Goal: Communication & Community: Ask a question

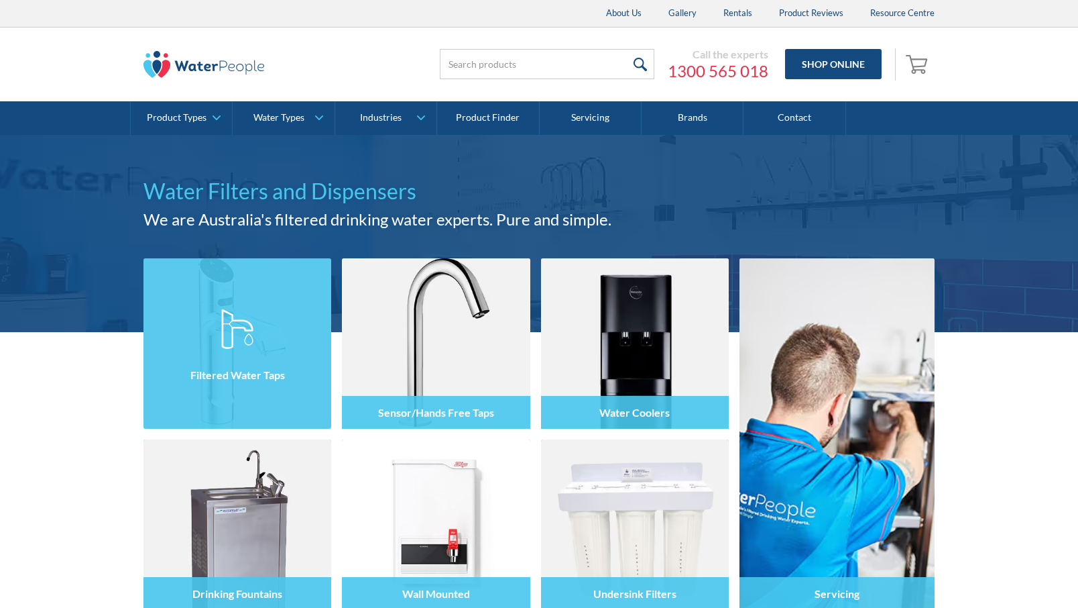
click at [242, 386] on div "Filtered Water Taps" at bounding box center [237, 374] width 188 height 33
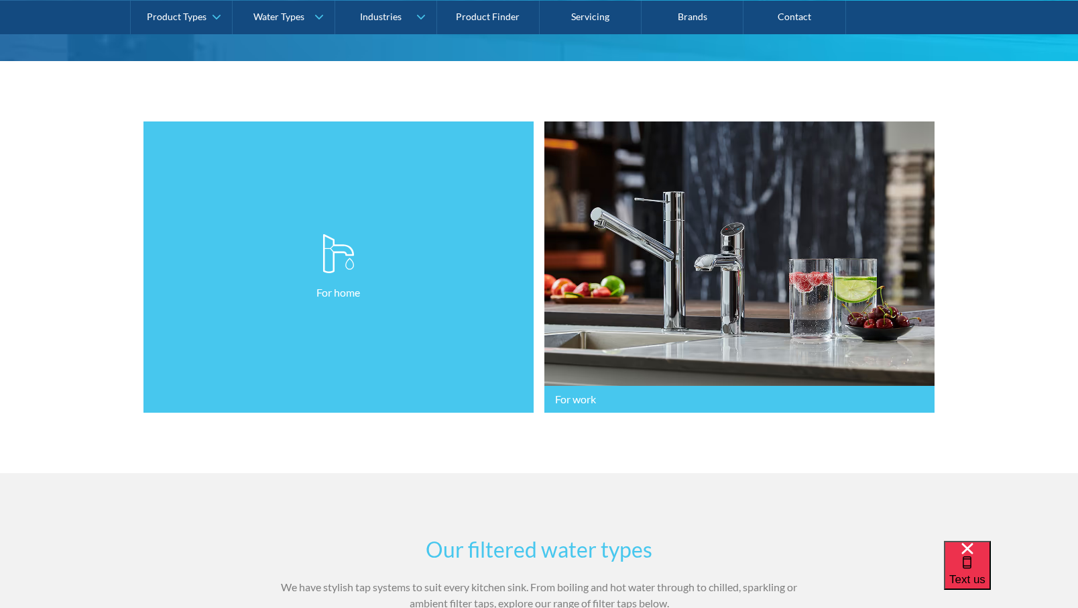
scroll to position [335, 0]
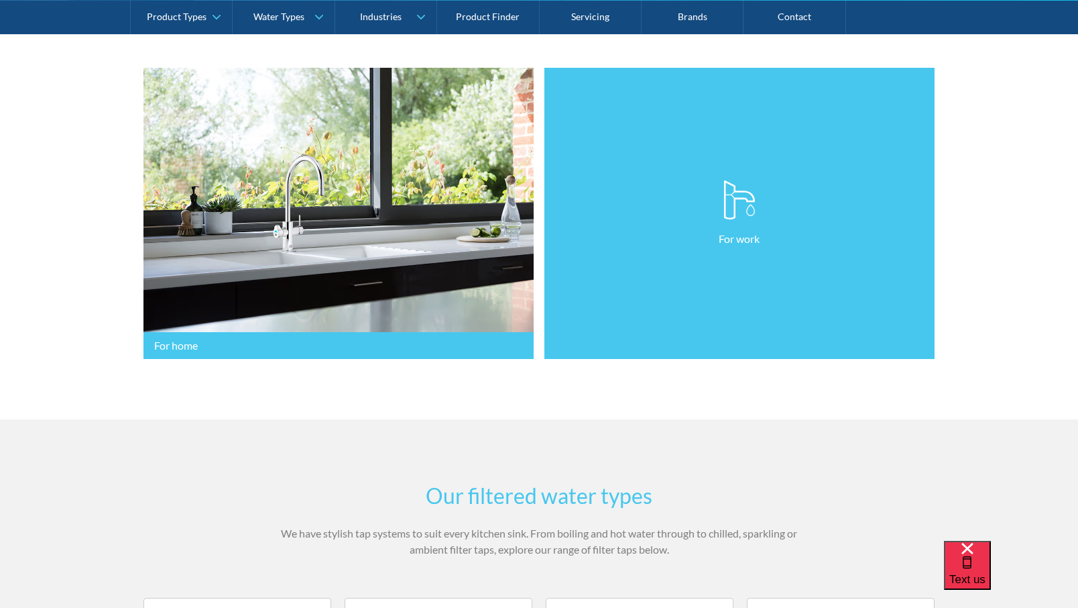
click at [693, 277] on link "For work" at bounding box center [739, 214] width 390 height 292
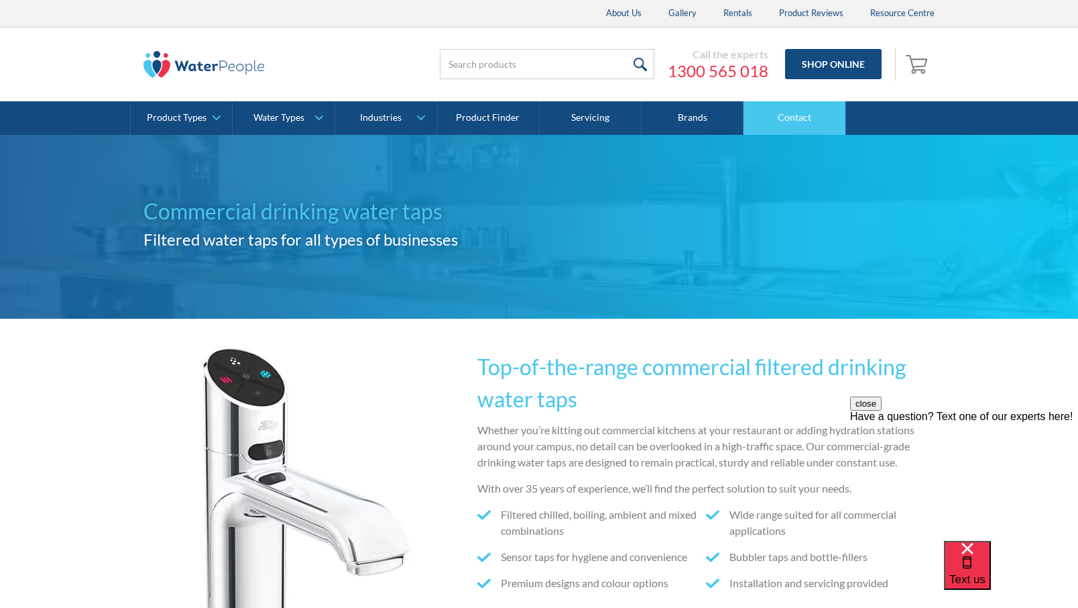
click at [782, 125] on link "Contact" at bounding box center [795, 118] width 102 height 34
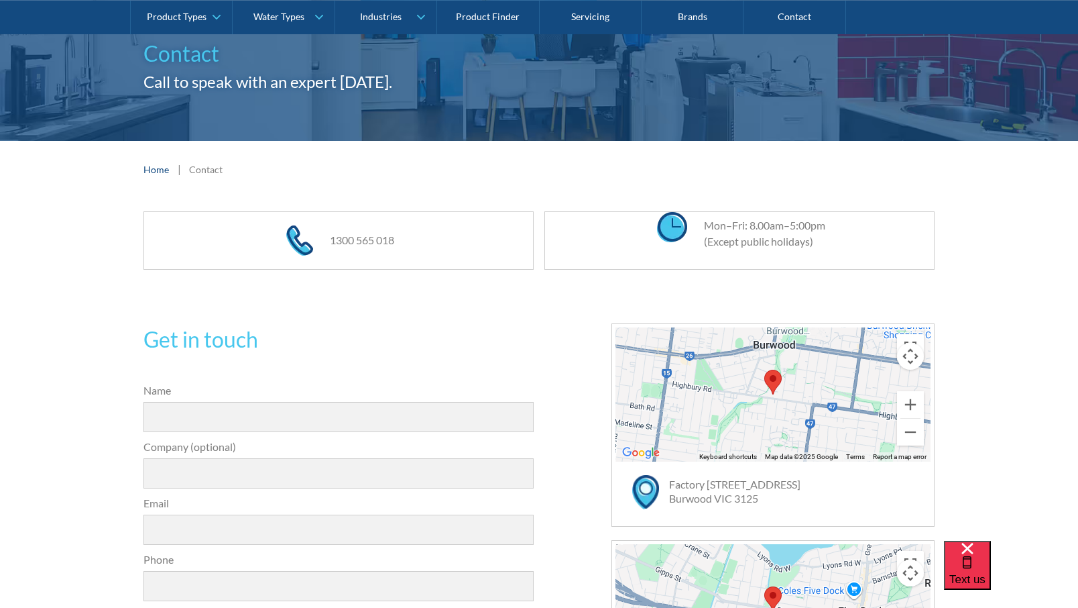
scroll to position [201, 0]
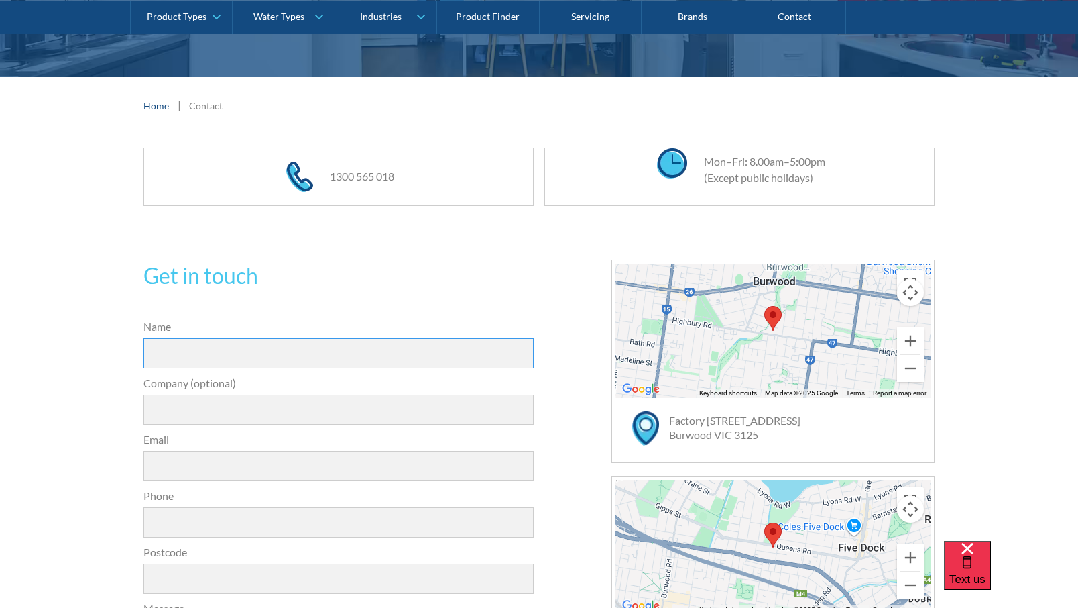
click at [274, 345] on input "Name" at bounding box center [338, 353] width 390 height 30
type input "Linda Peake"
type input "ASJames Pty Ltd"
type input "lindap@asjames.com.au"
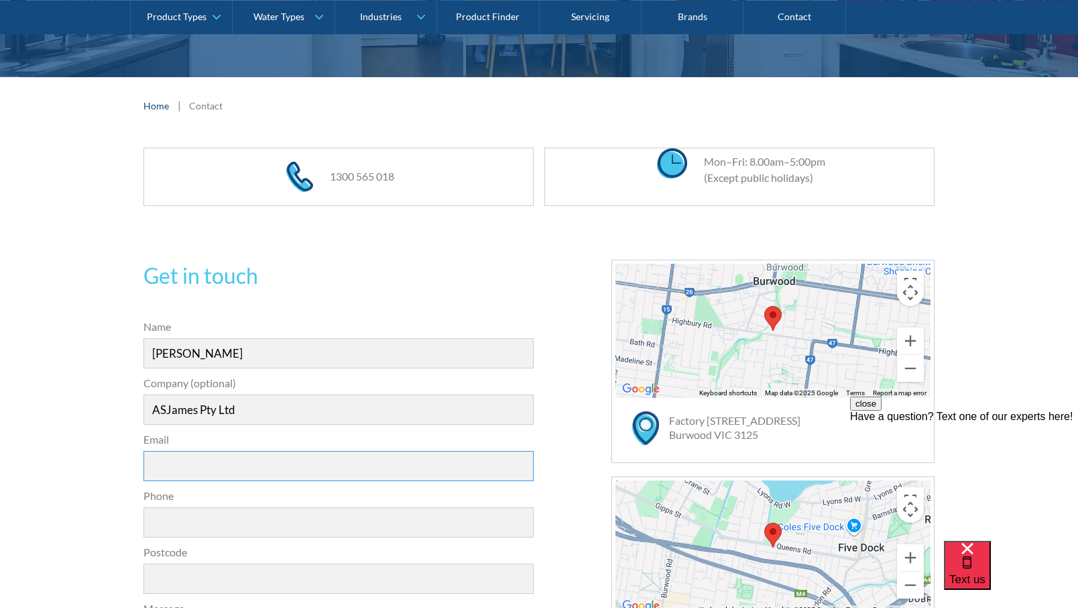
type input "0395474811"
type input "3169"
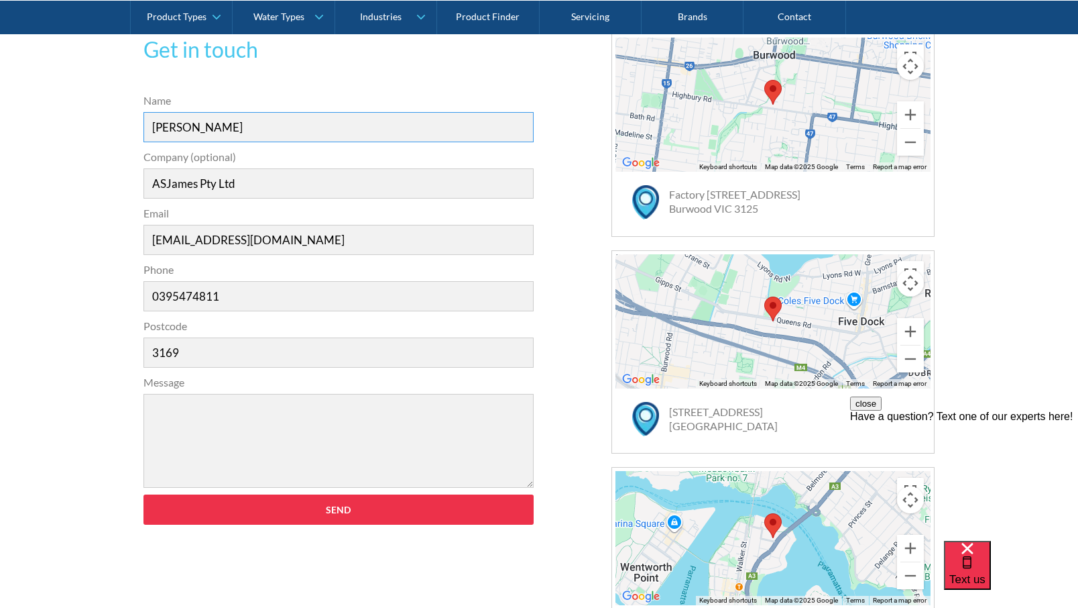
scroll to position [469, 0]
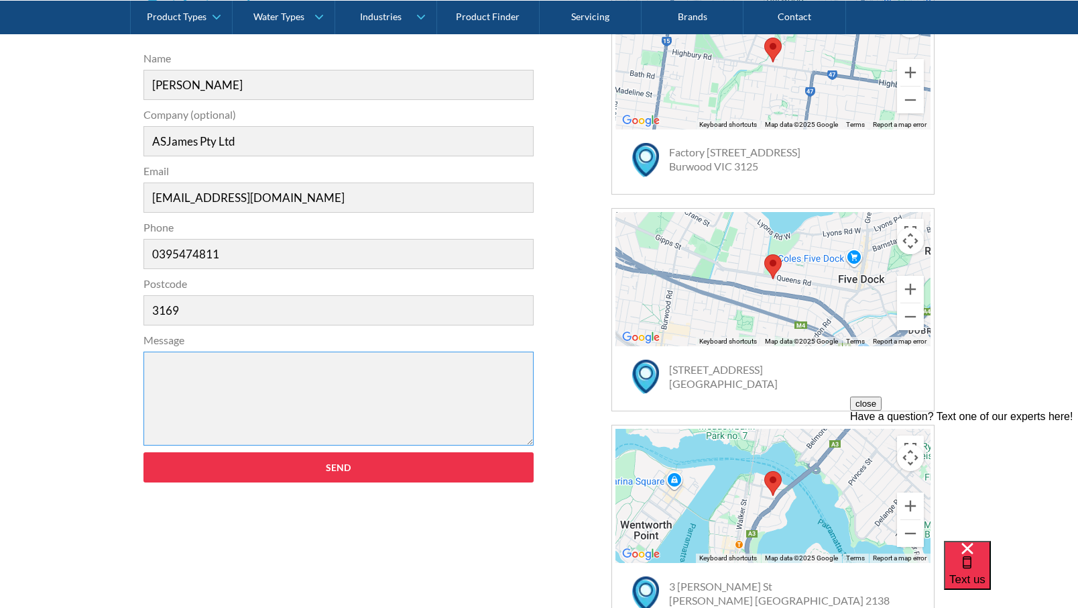
click at [231, 389] on textarea "Message" at bounding box center [338, 398] width 390 height 94
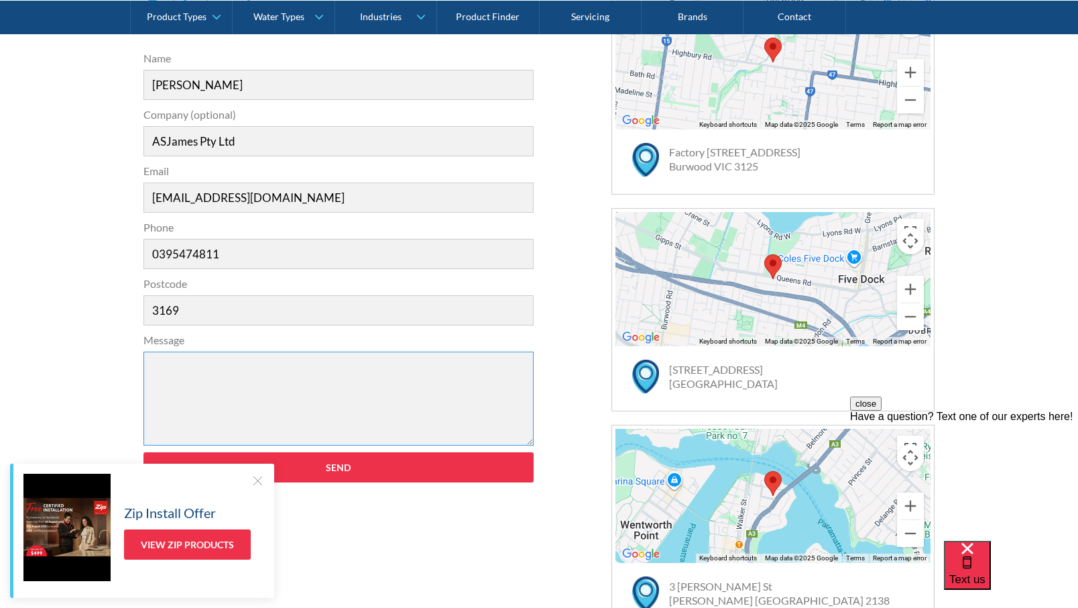
type textarea "R"
type textarea "T"
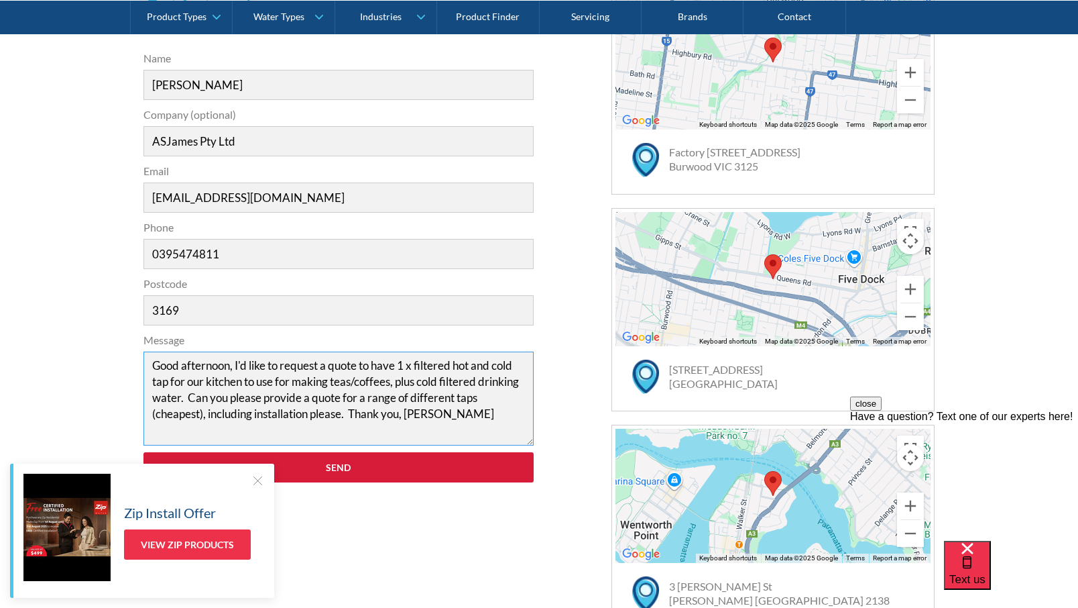
type textarea "Good afternoon, I'd like to request a quote to have 1 x filtered hot and cold t…"
click at [353, 472] on input "Send" at bounding box center [338, 467] width 390 height 30
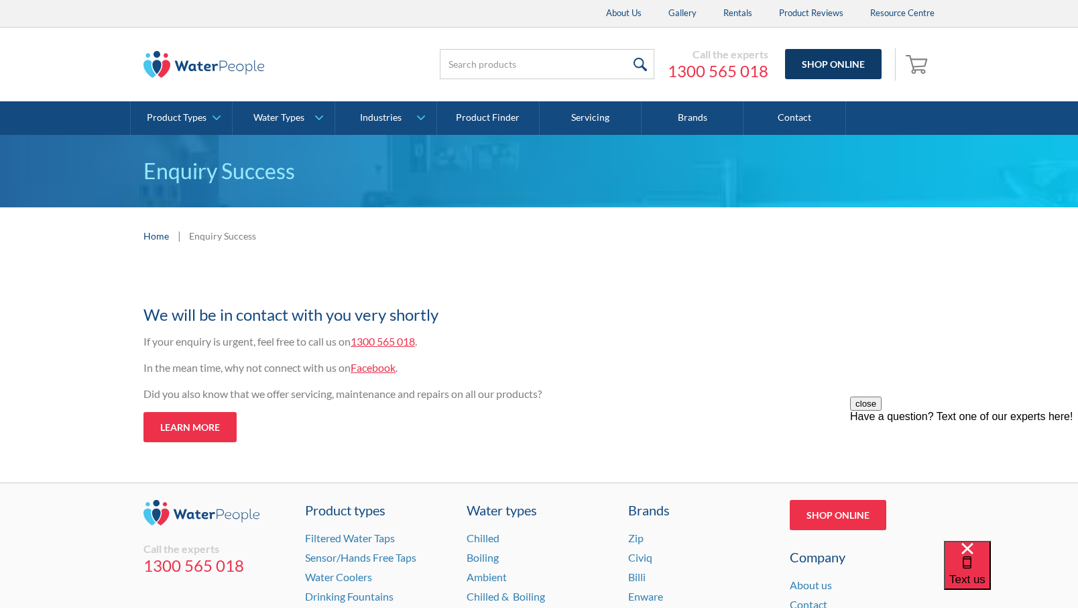
click at [844, 62] on link "Shop Online" at bounding box center [833, 64] width 97 height 30
